Goal: Task Accomplishment & Management: Use online tool/utility

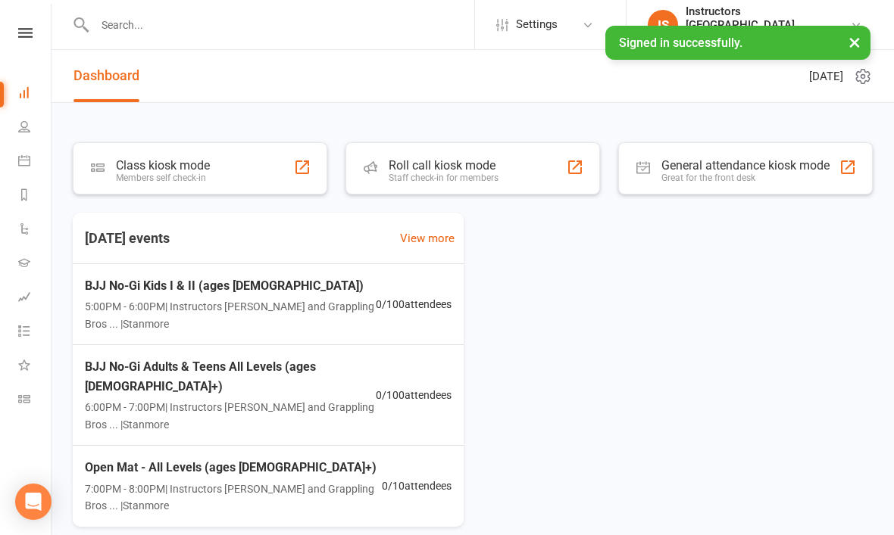
click at [202, 151] on div "Class kiosk mode Members self check-in" at bounding box center [200, 168] width 254 height 52
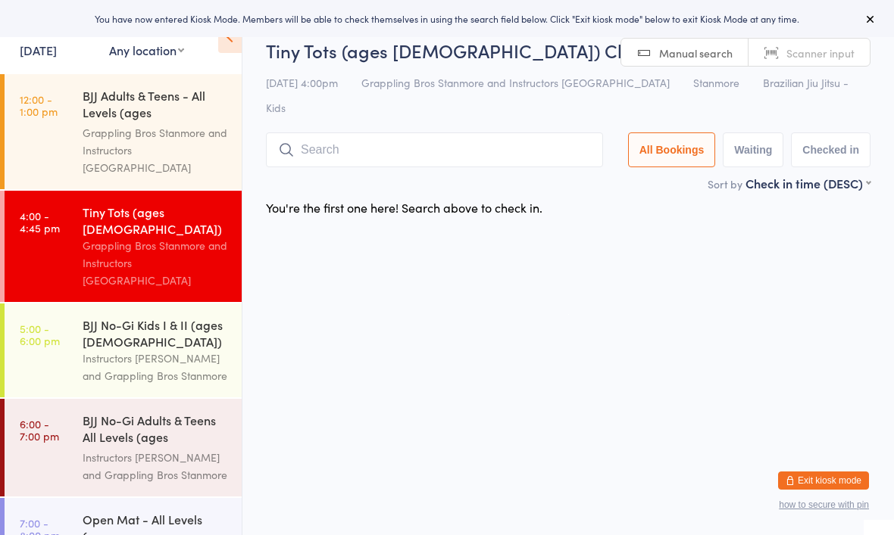
click at [159, 124] on div "Grappling Bros Stanmore and Instructors [GEOGRAPHIC_DATA]" at bounding box center [156, 150] width 146 height 52
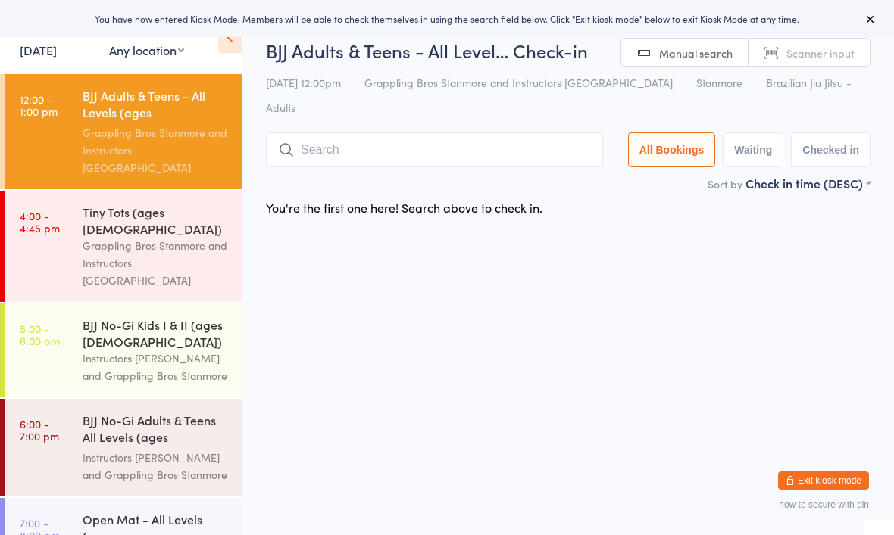
click at [442, 133] on input "search" at bounding box center [434, 150] width 337 height 35
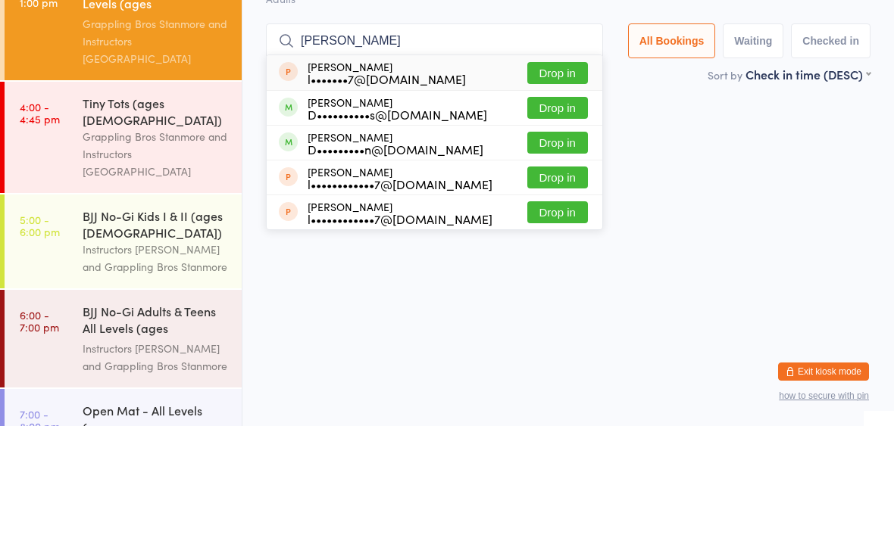
type input "[PERSON_NAME]"
click at [554, 206] on button "Drop in" at bounding box center [557, 217] width 61 height 22
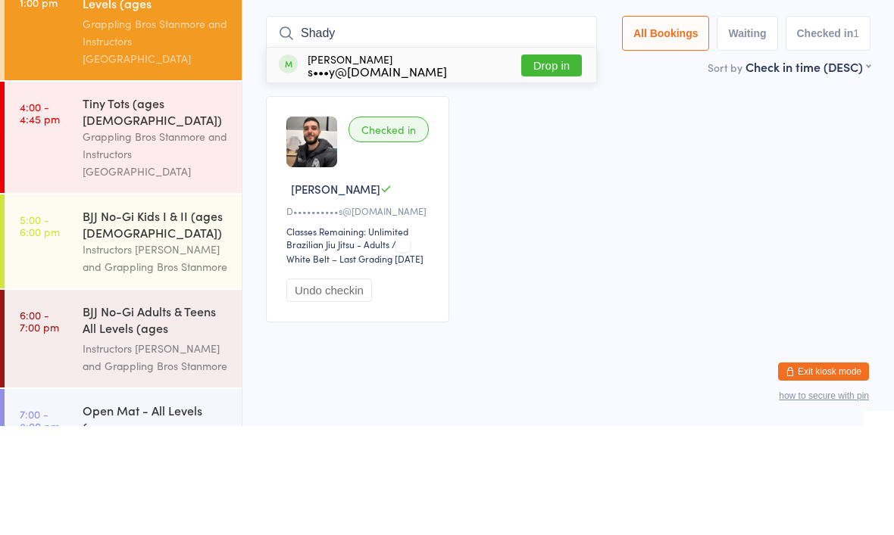
type input "Shady"
click at [541, 164] on button "Drop in" at bounding box center [551, 175] width 61 height 22
